Goal: Book appointment/travel/reservation

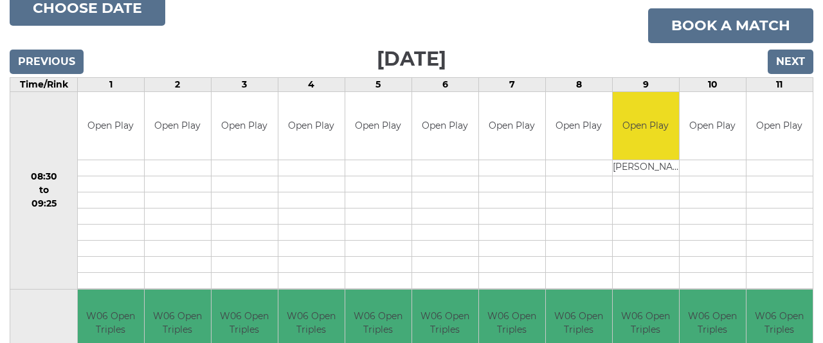
scroll to position [75, 0]
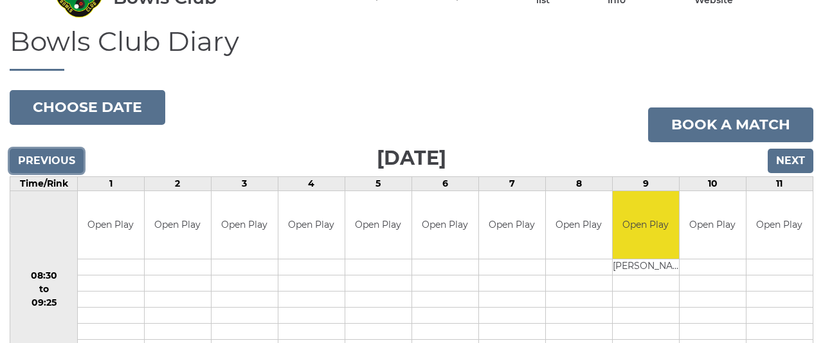
click at [70, 154] on input "Previous" at bounding box center [47, 161] width 74 height 24
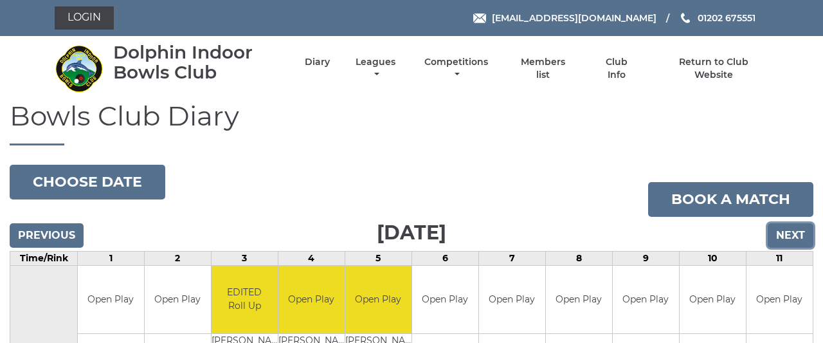
click at [793, 231] on input "Next" at bounding box center [791, 235] width 46 height 24
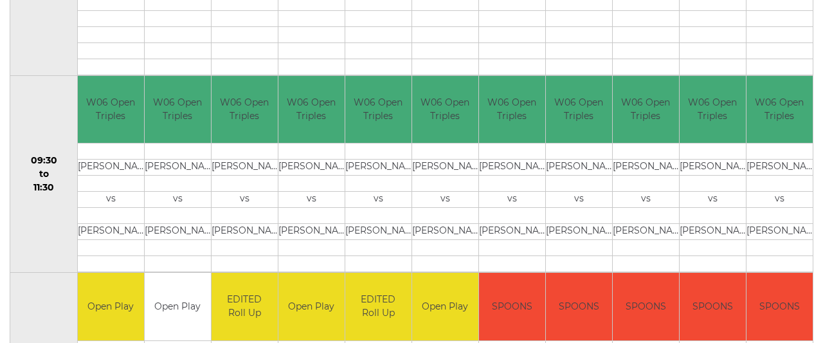
scroll to position [67, 0]
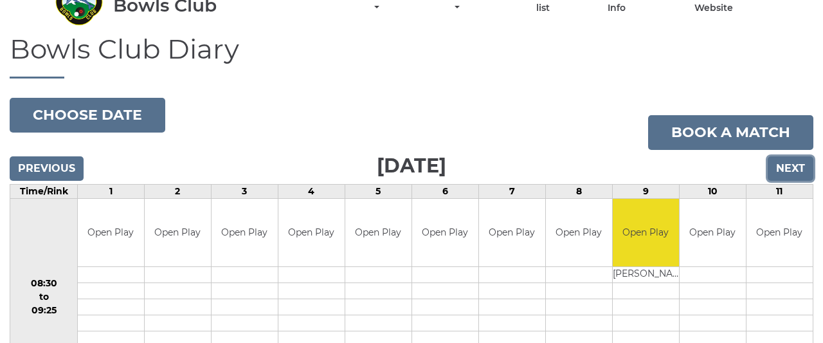
click at [798, 160] on input "Next" at bounding box center [791, 168] width 46 height 24
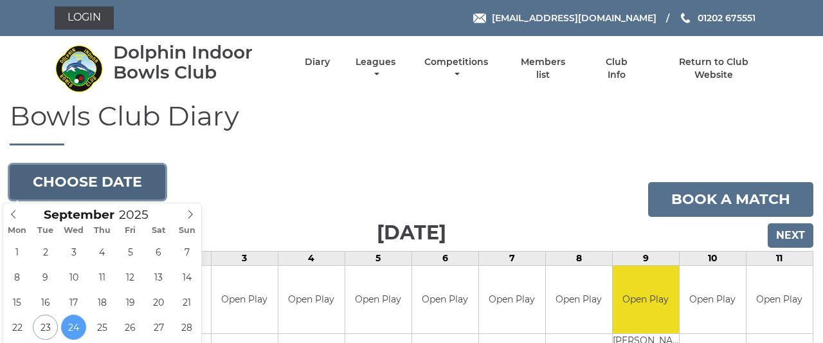
click at [114, 179] on button "Choose date" at bounding box center [88, 182] width 156 height 35
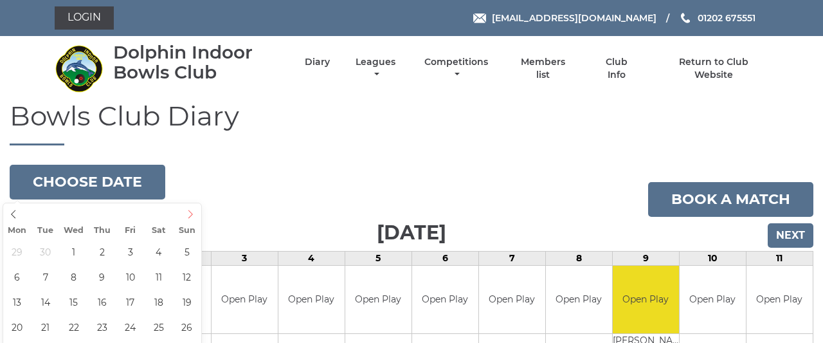
click at [187, 218] on icon at bounding box center [190, 214] width 9 height 9
type input "[DATE]"
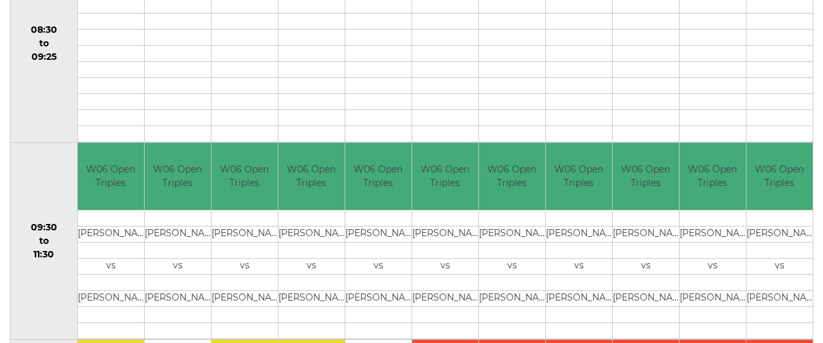
scroll to position [641, 0]
